Goal: Information Seeking & Learning: Find specific page/section

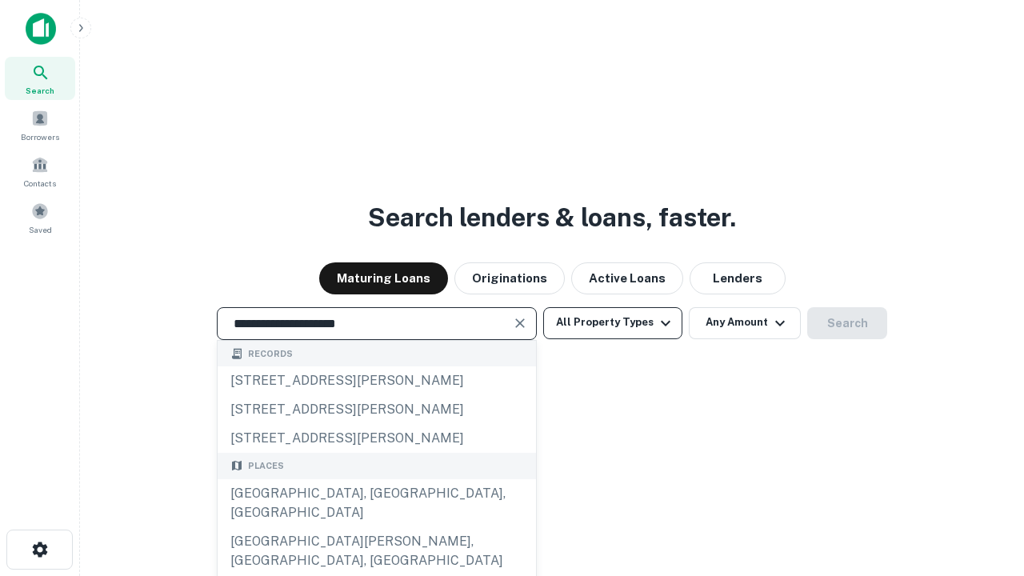
type input "**********"
click at [613, 323] on button "All Property Types" at bounding box center [612, 323] width 139 height 32
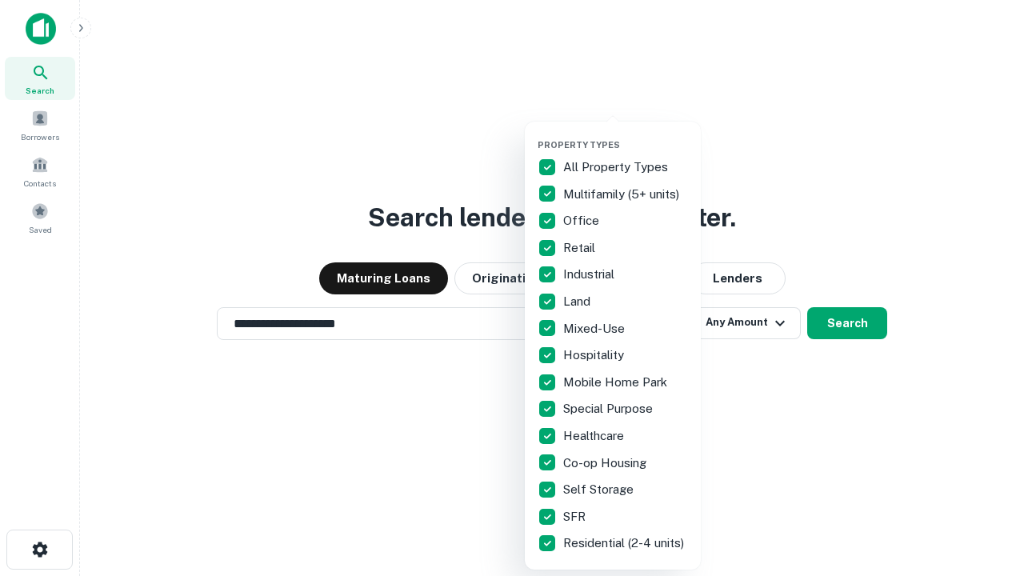
click at [626, 134] on button "button" at bounding box center [626, 134] width 176 height 1
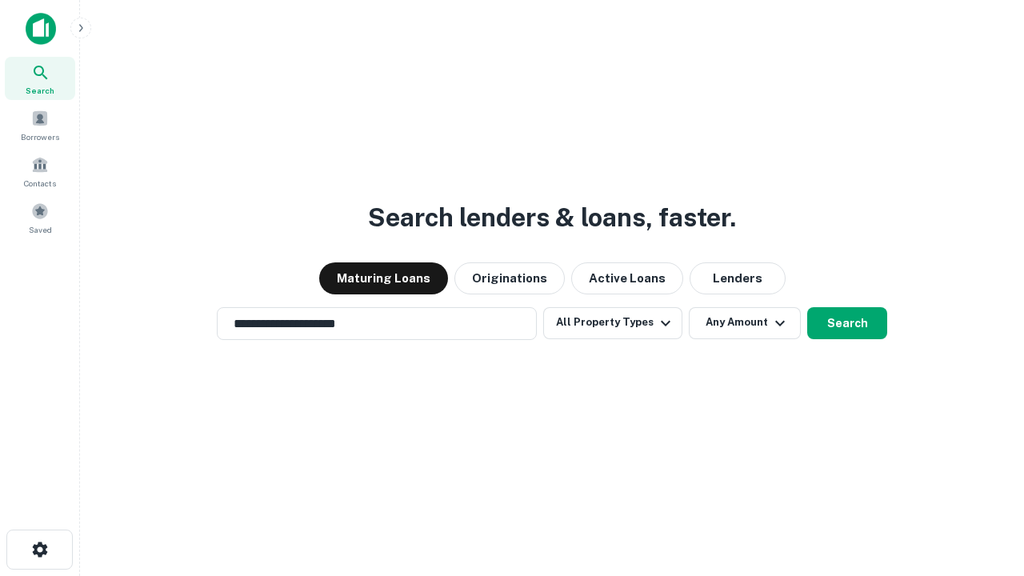
scroll to position [25, 0]
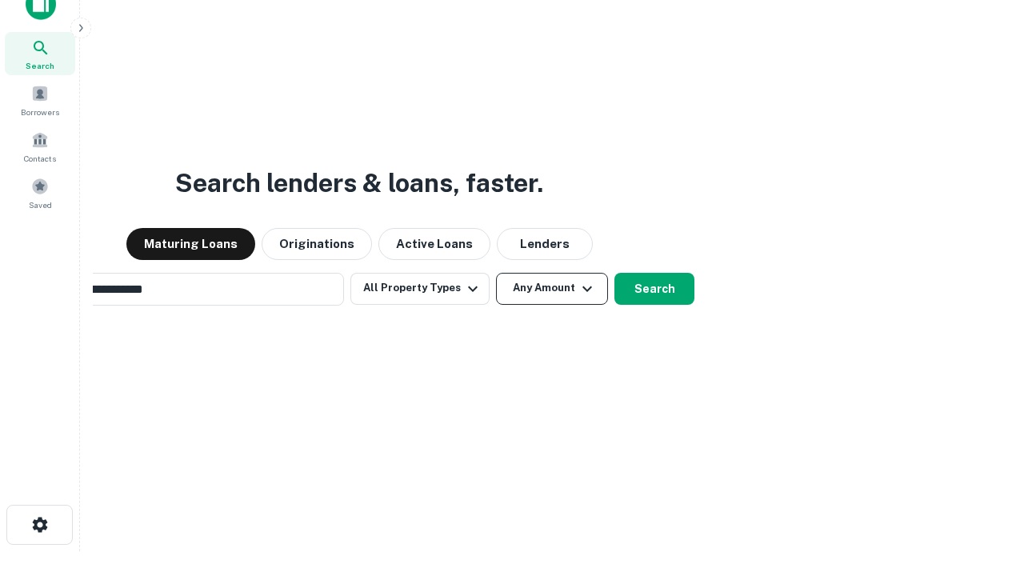
click at [496, 273] on button "Any Amount" at bounding box center [552, 289] width 112 height 32
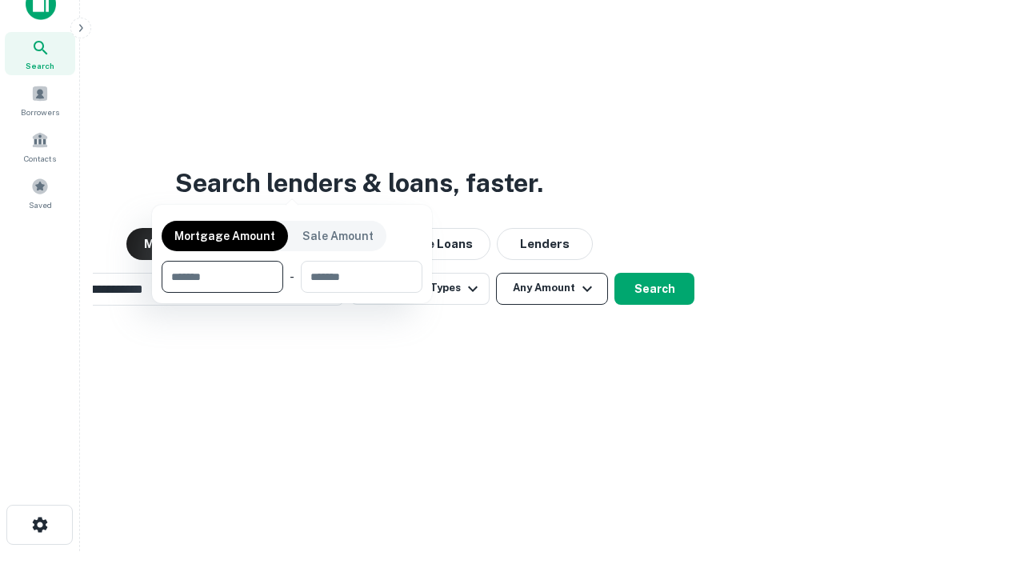
scroll to position [26, 0]
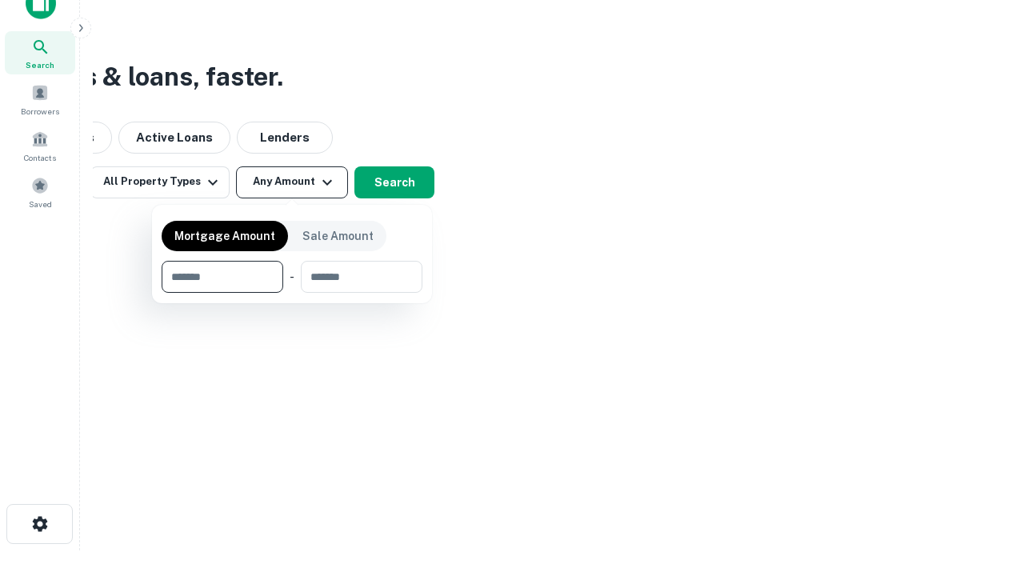
type input "*******"
click at [292, 293] on button "button" at bounding box center [292, 293] width 261 height 1
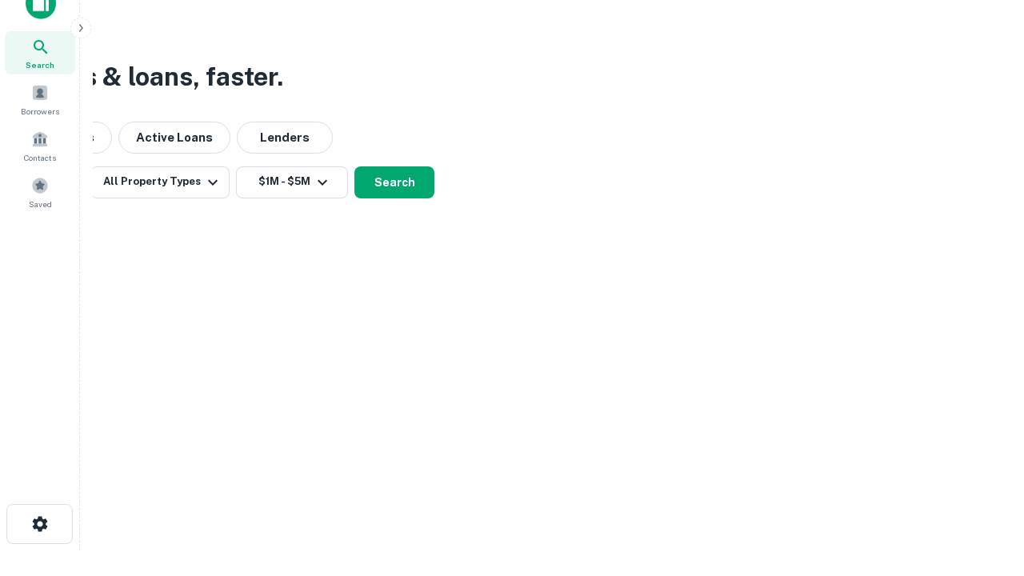
scroll to position [25, 0]
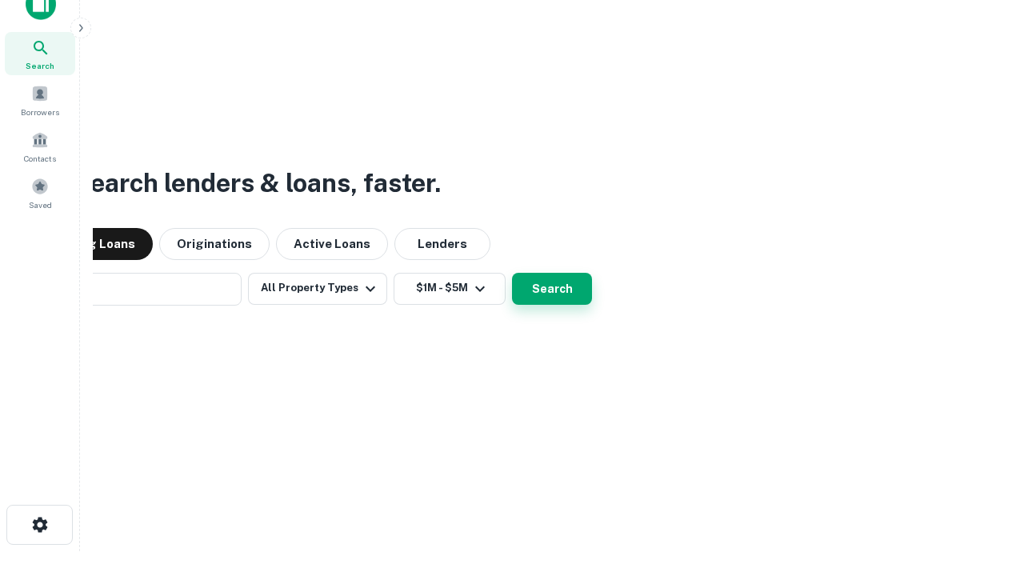
click at [512, 273] on button "Search" at bounding box center [552, 289] width 80 height 32
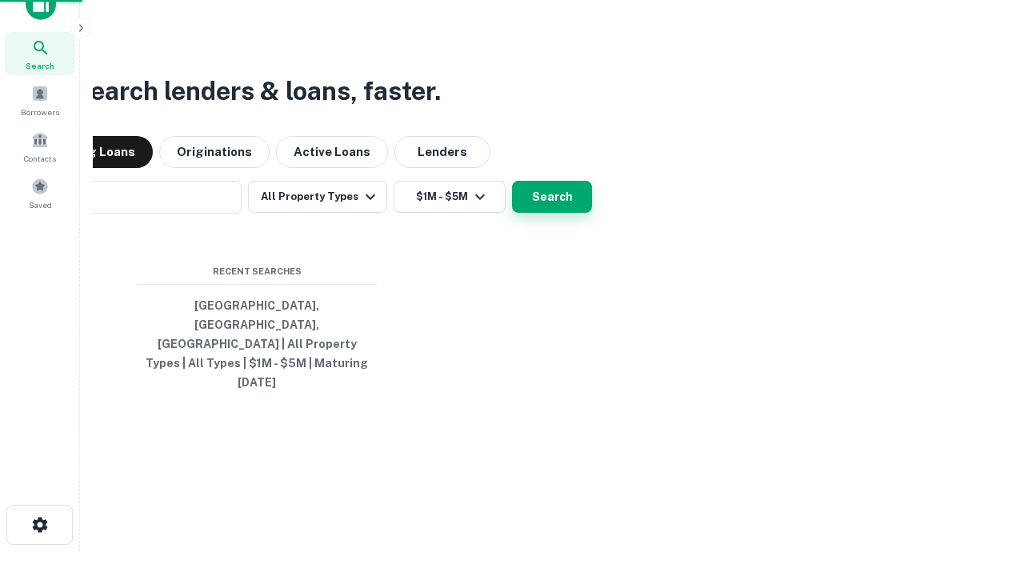
scroll to position [26, 0]
